Goal: Task Accomplishment & Management: Manage account settings

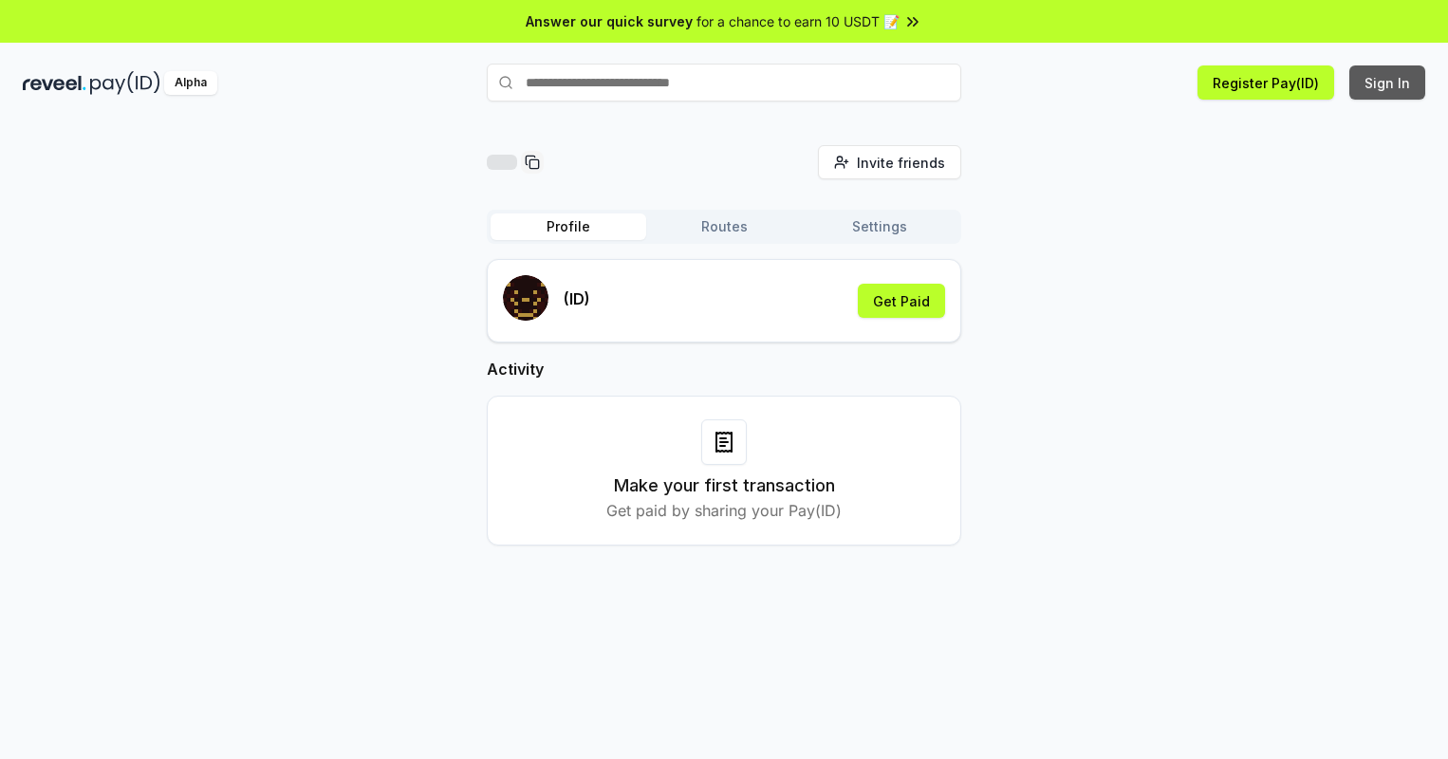
click at [1388, 83] on button "Sign In" at bounding box center [1388, 82] width 76 height 34
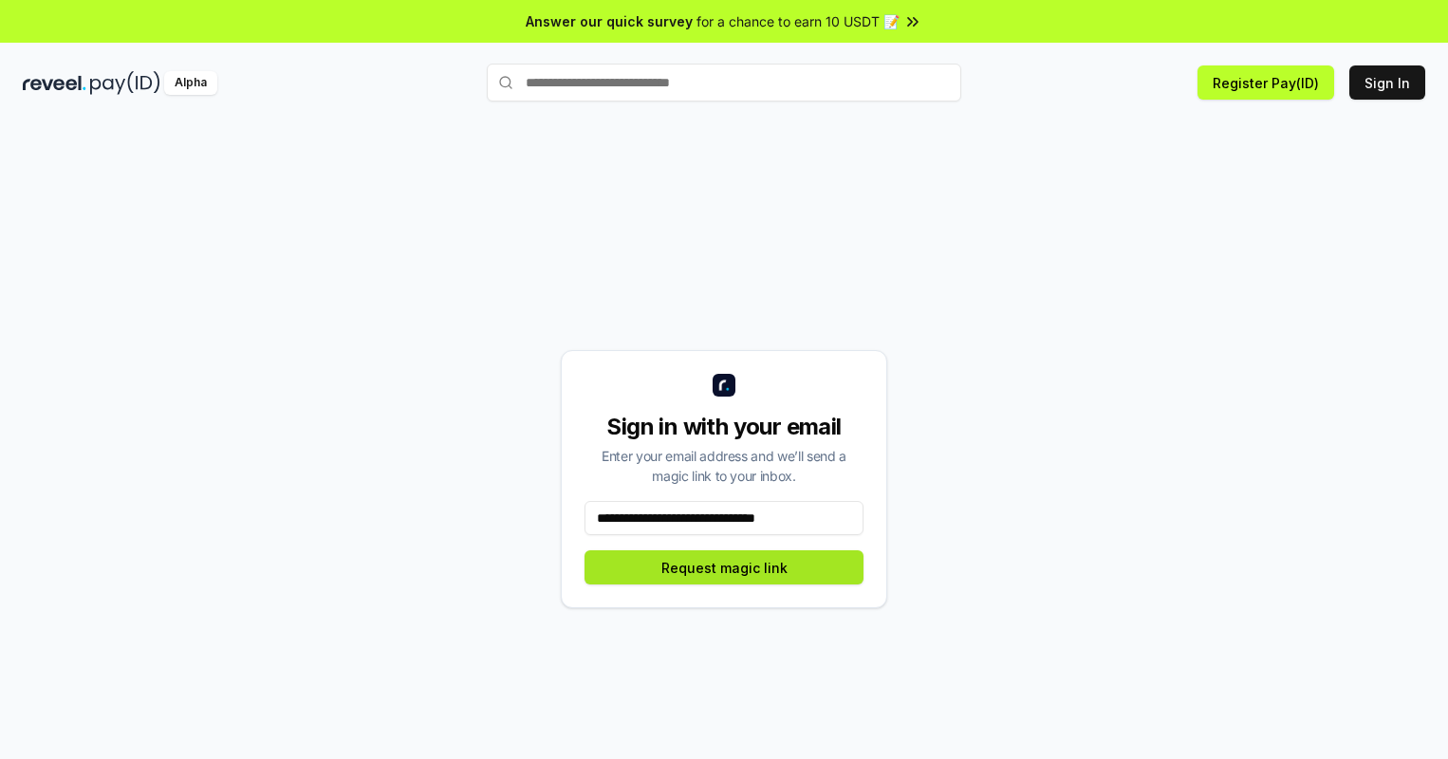
type input "**********"
click at [724, 568] on button "Request magic link" at bounding box center [724, 567] width 279 height 34
